Goal: Task Accomplishment & Management: Manage account settings

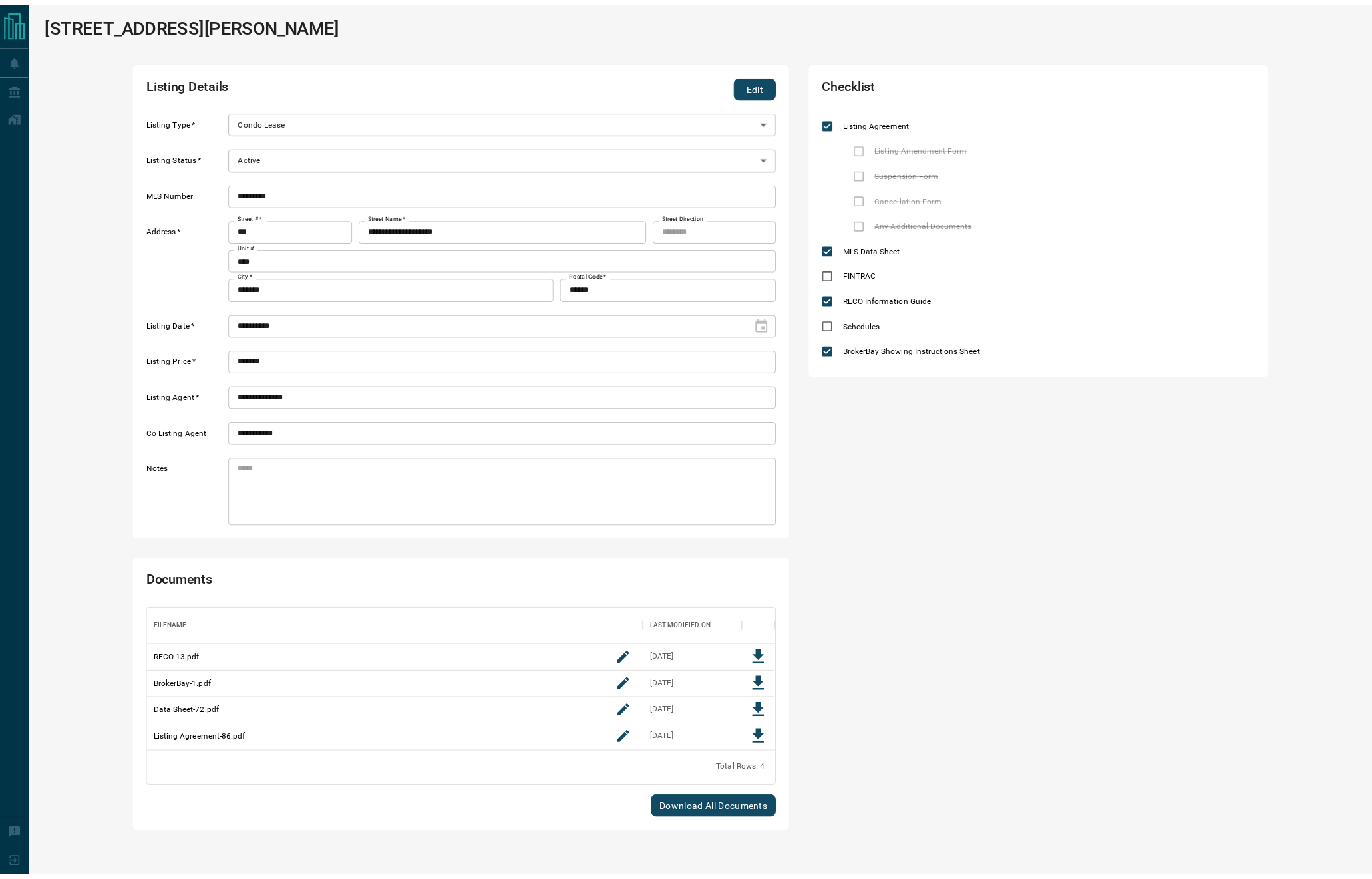
scroll to position [128, 619]
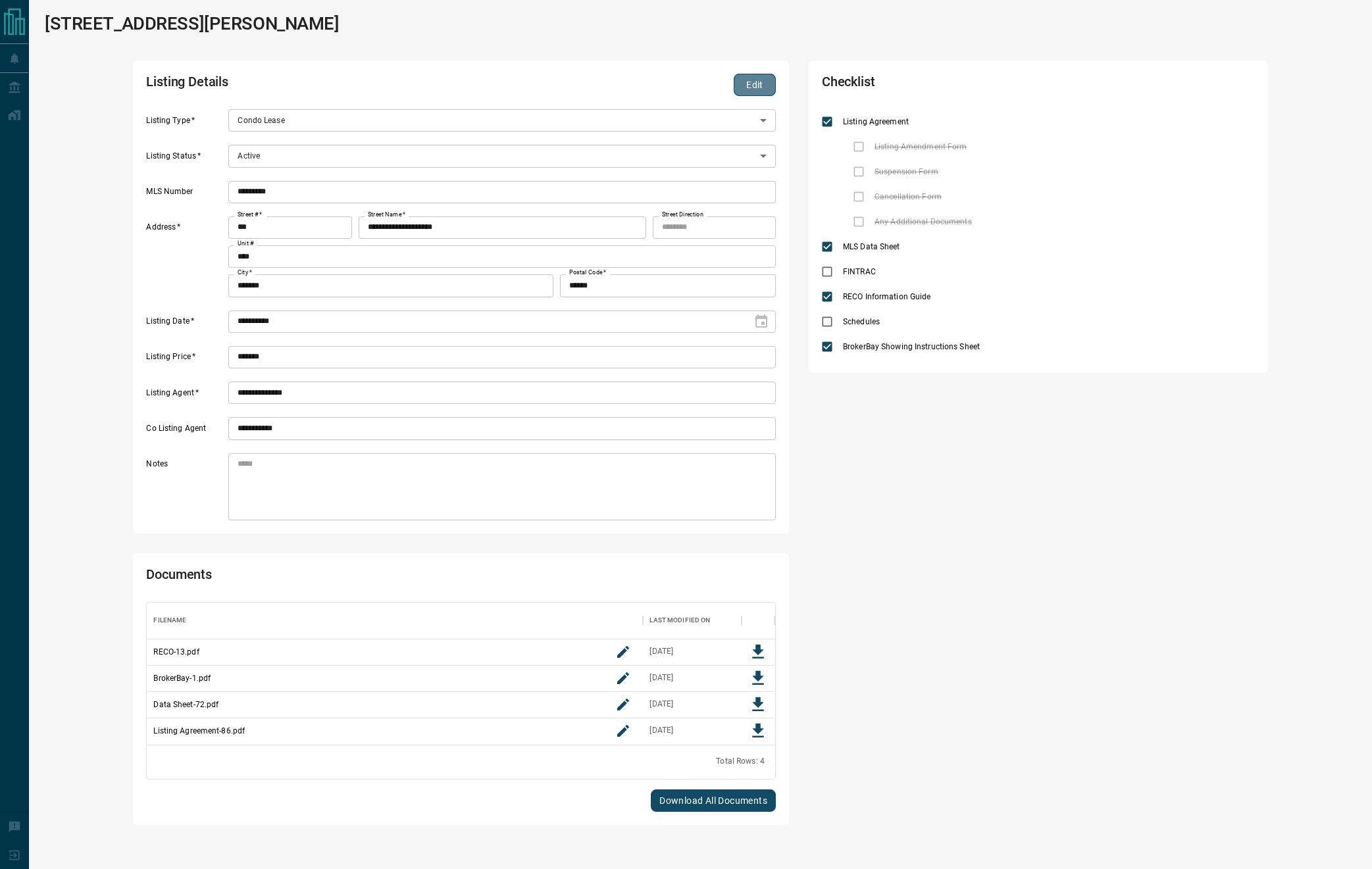
click at [749, 79] on button "Edit" at bounding box center [755, 85] width 42 height 23
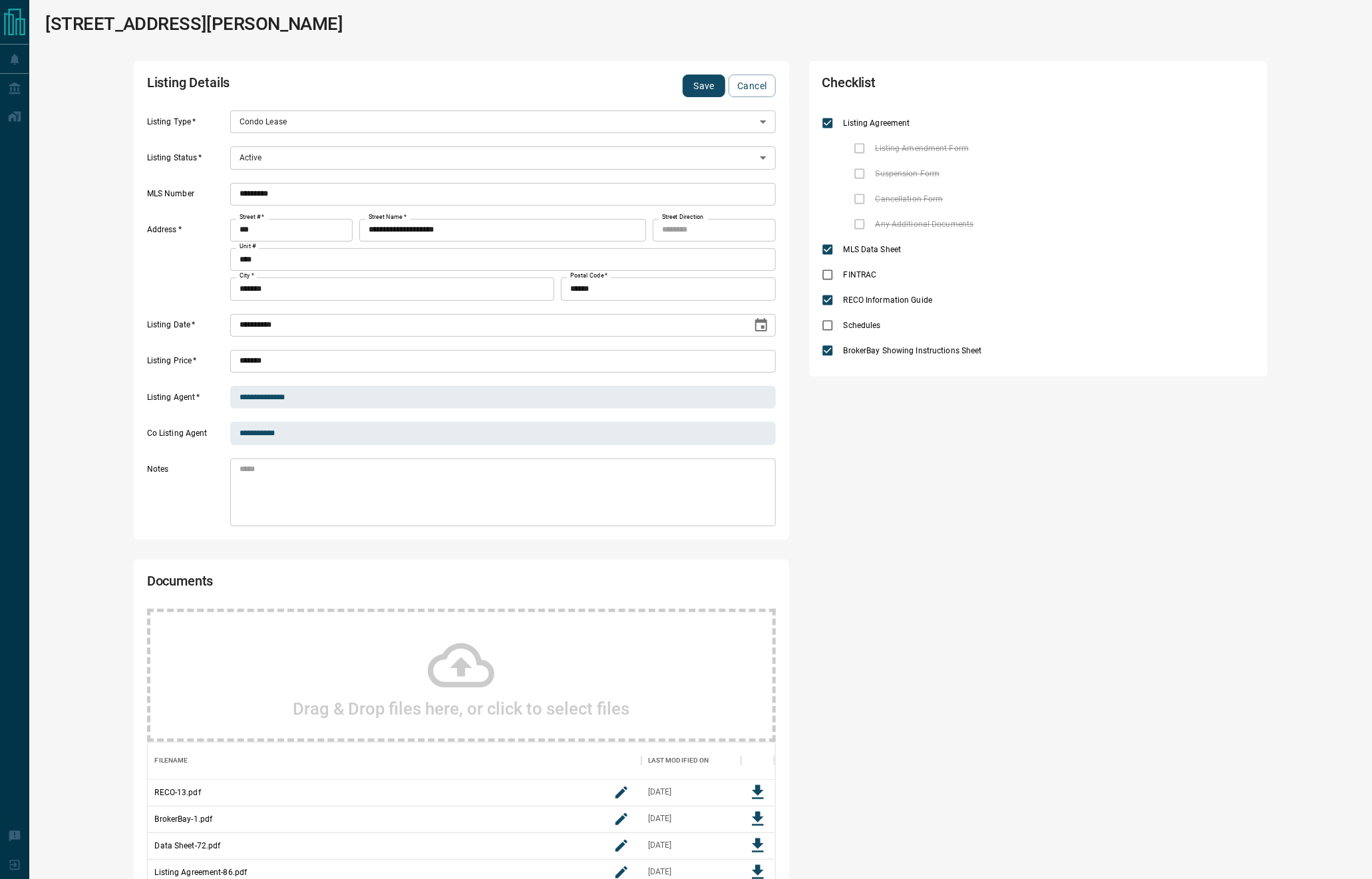
scroll to position [128, 612]
click at [268, 165] on body "**********" at bounding box center [686, 504] width 1372 height 1008
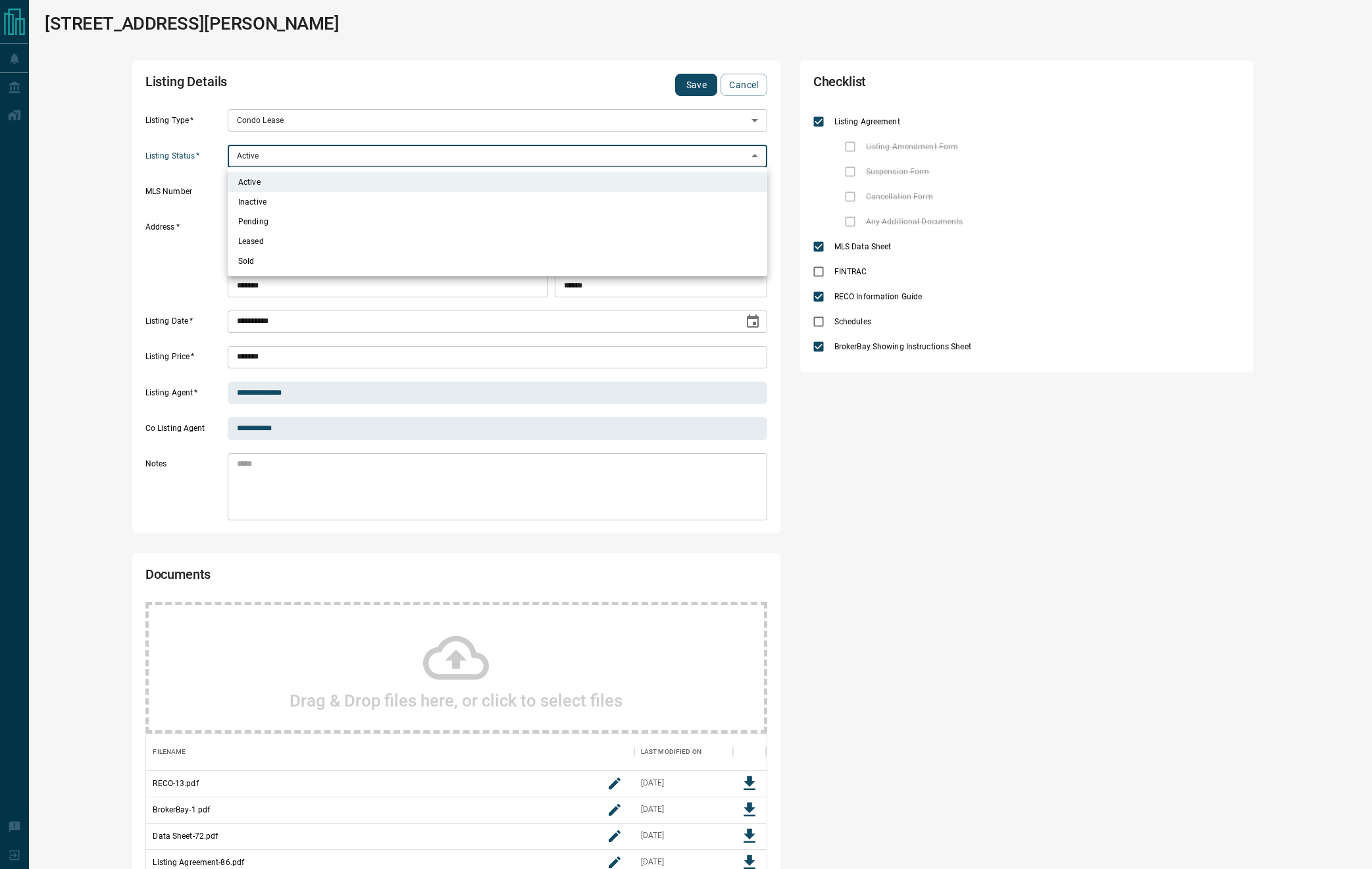
click at [261, 202] on li "Inactive" at bounding box center [497, 202] width 540 height 20
type input "*"
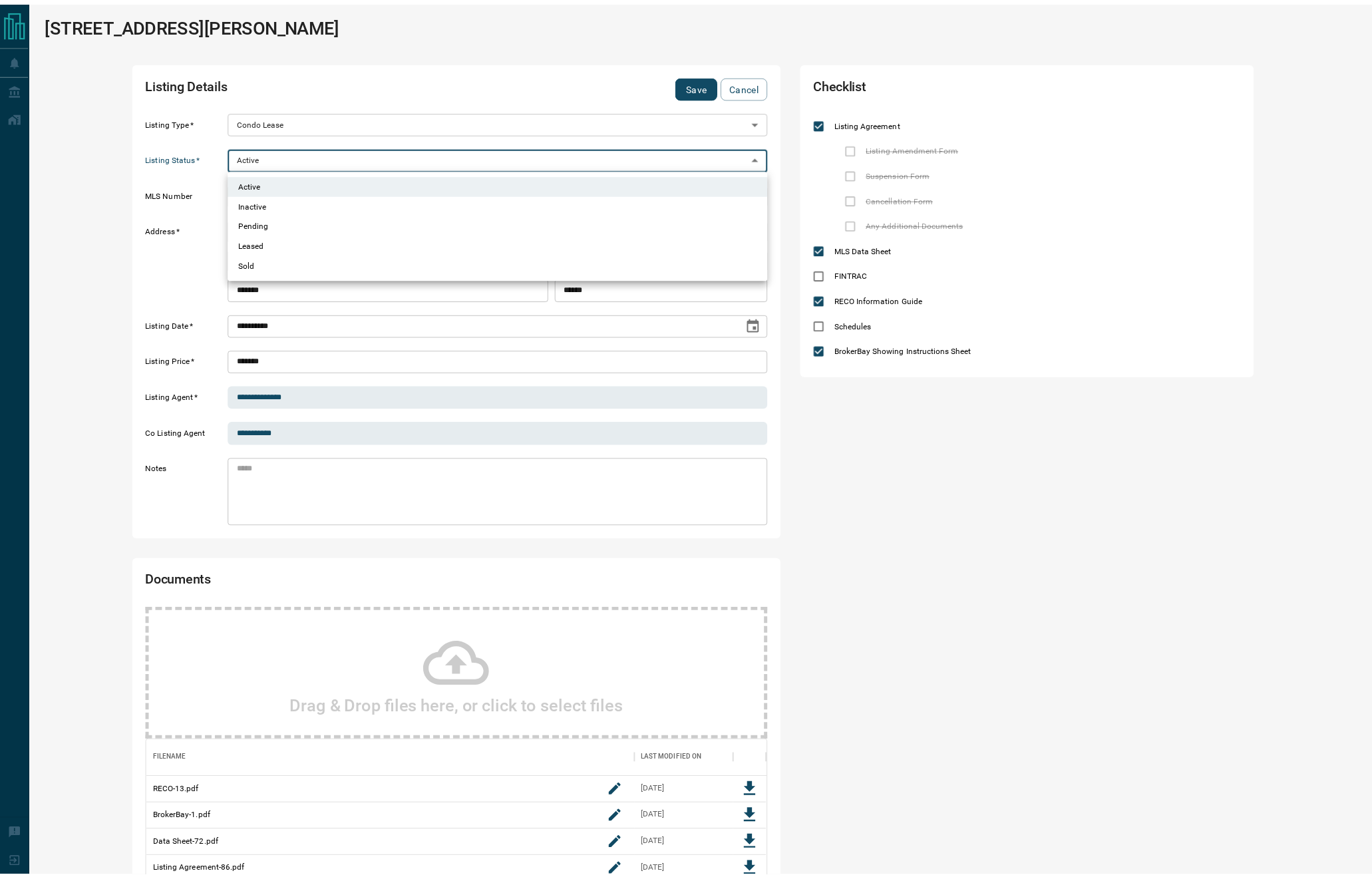
scroll to position [16, 16]
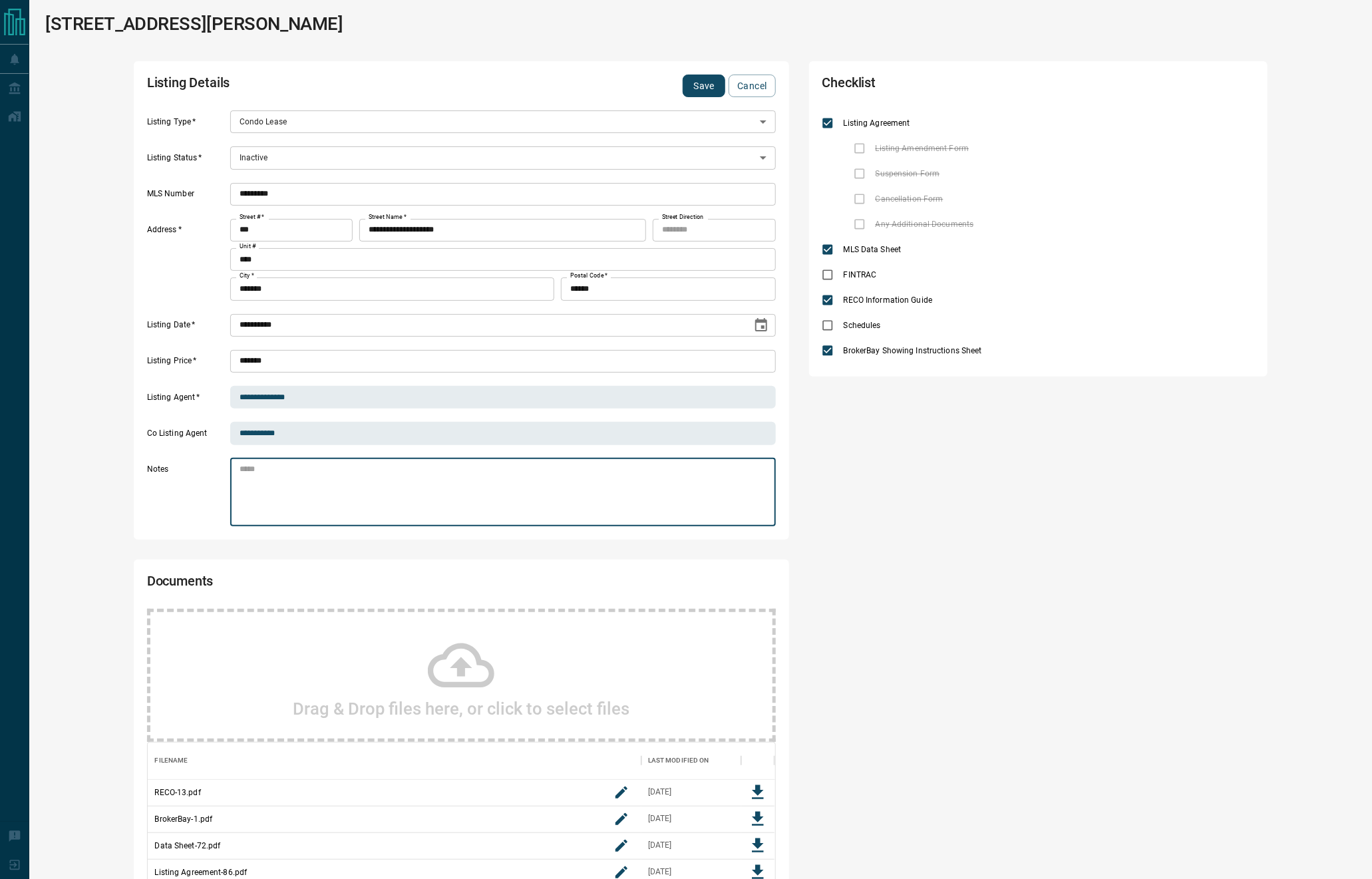
click at [416, 487] on textarea at bounding box center [503, 493] width 527 height 57
type textarea "*"
type textarea "**********"
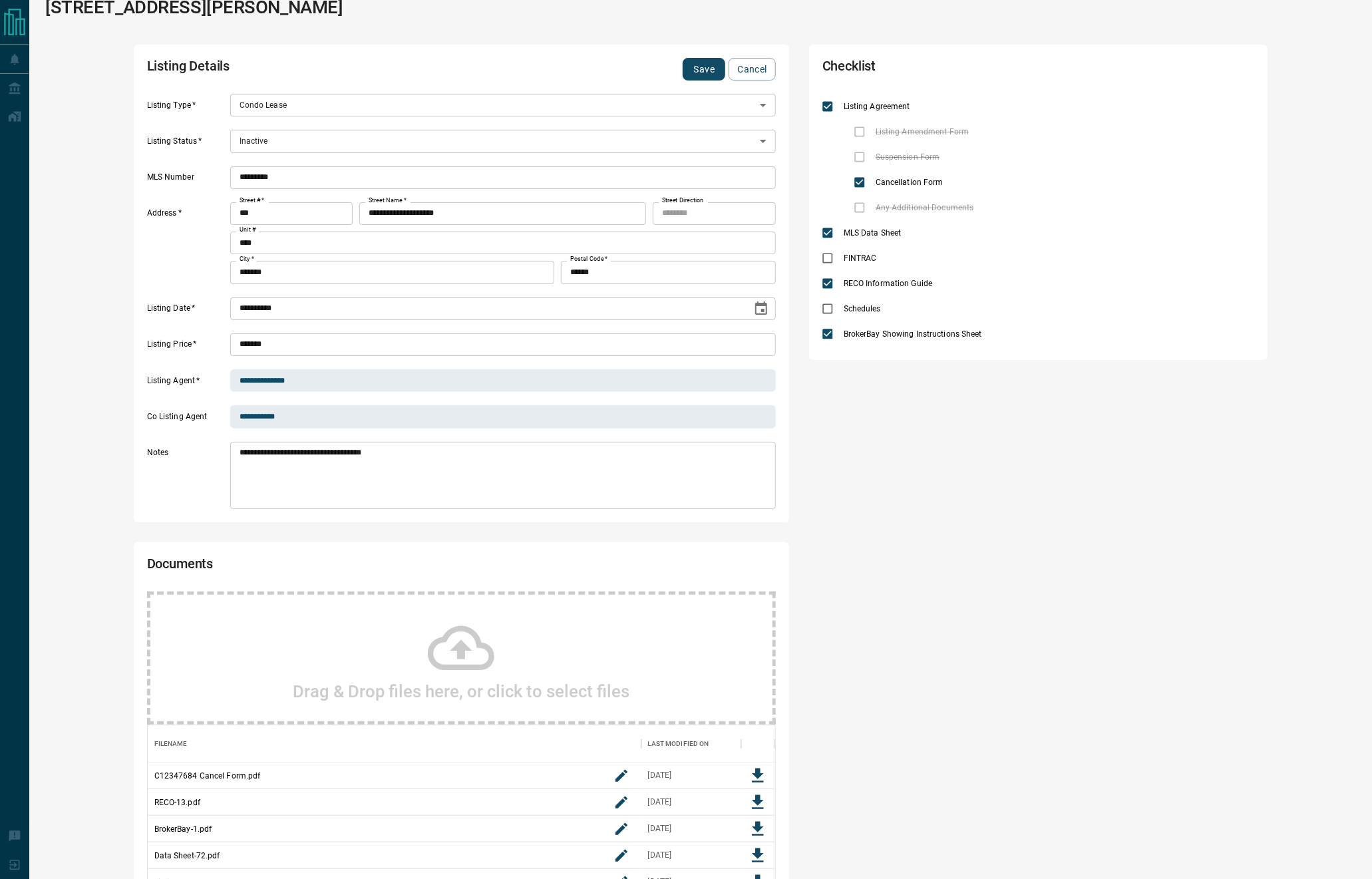
scroll to position [14, 0]
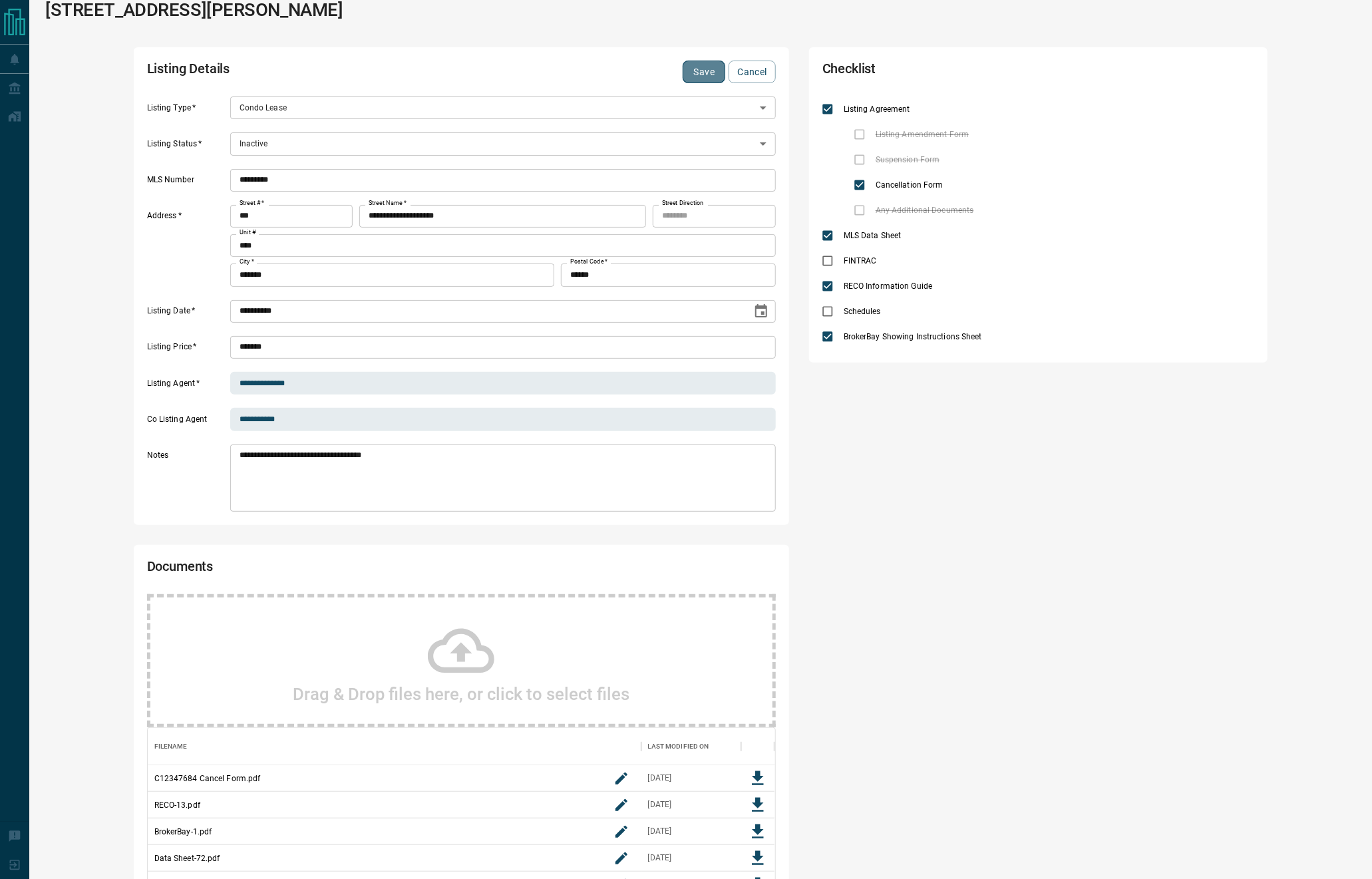
click at [699, 64] on button "Save" at bounding box center [704, 72] width 42 height 23
type input "*"
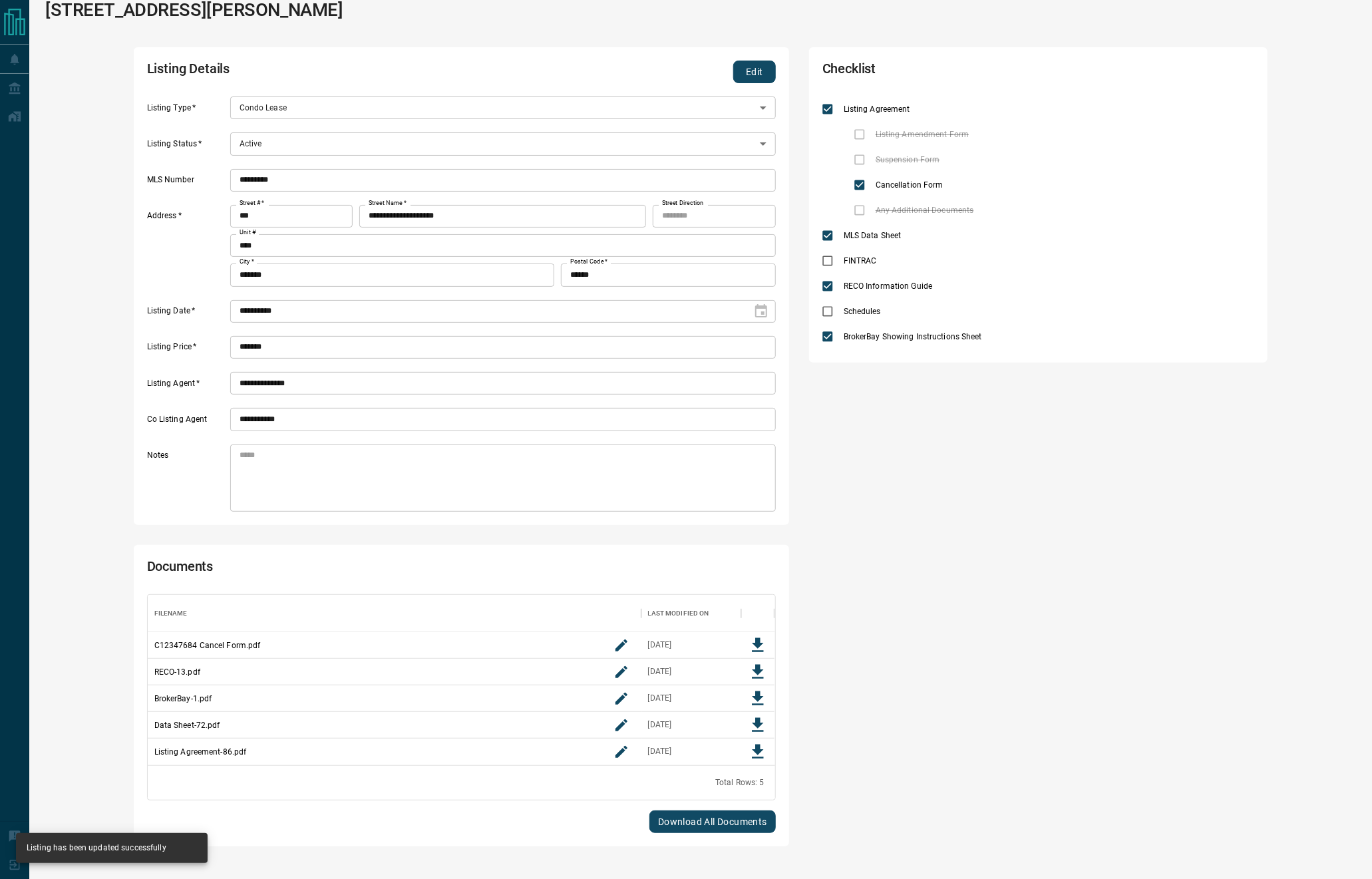
type input "*"
type textarea "**********"
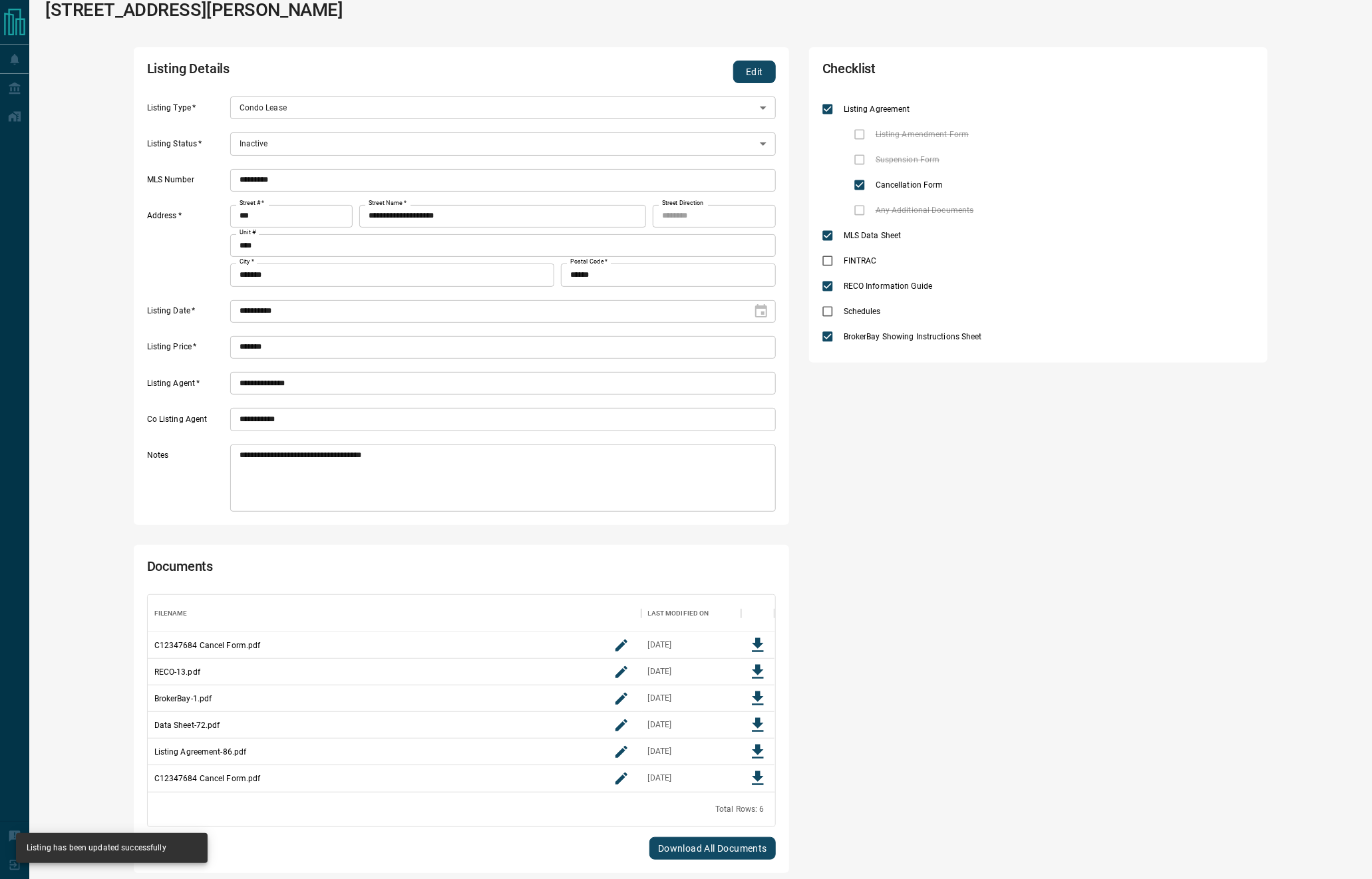
scroll to position [182, 612]
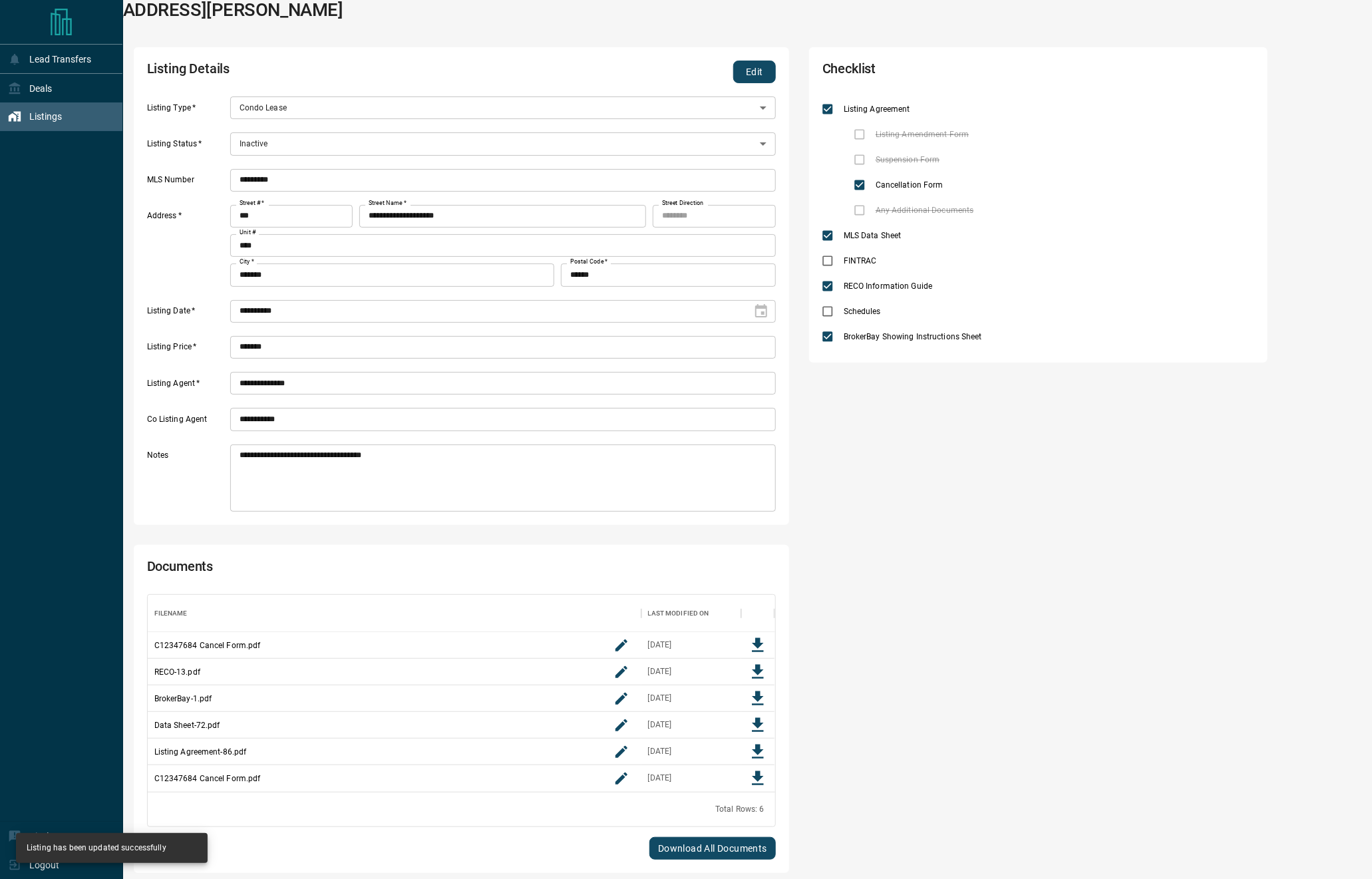
click at [20, 119] on icon at bounding box center [17, 116] width 7 height 10
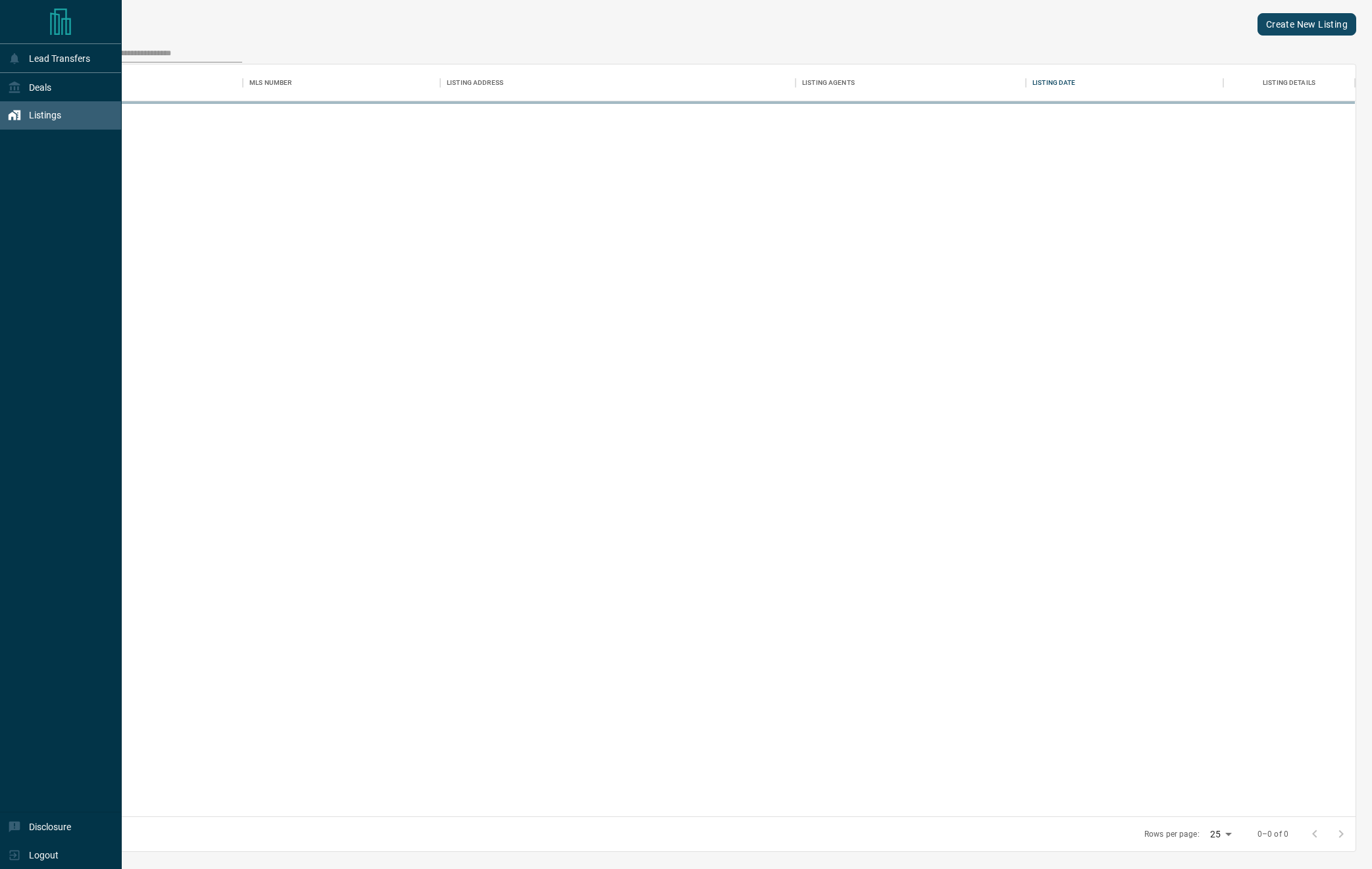
scroll to position [737, 1294]
